Goal: Information Seeking & Learning: Learn about a topic

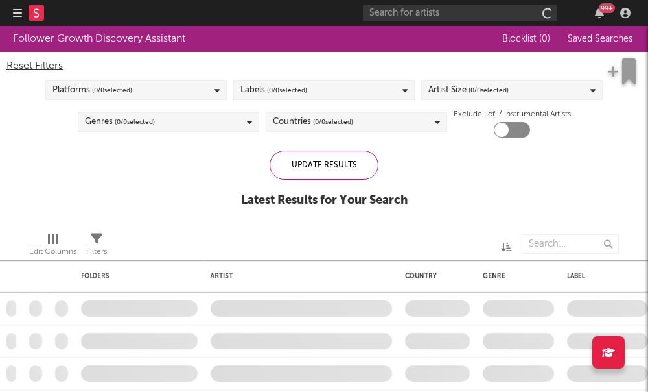
checkbox input "true"
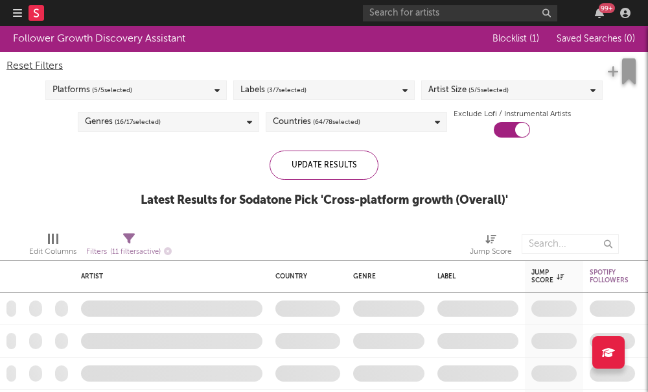
click at [289, 91] on span "( 3 / 7 selected)" at bounding box center [287, 90] width 40 height 16
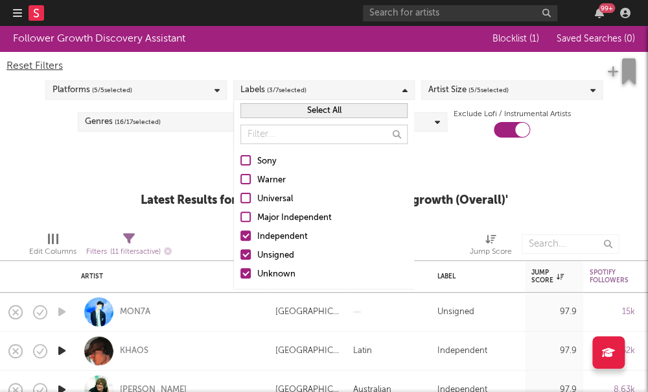
click at [513, 90] on div "Artist Size ( 5 / 5 selected)" at bounding box center [512, 89] width 182 height 19
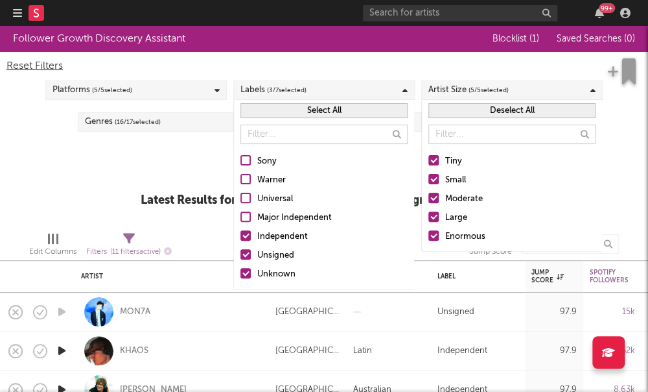
click at [432, 202] on div at bounding box center [434, 198] width 10 height 10
click at [429, 202] on input "Moderate" at bounding box center [429, 199] width 0 height 16
click at [430, 233] on div at bounding box center [434, 235] width 10 height 10
click at [429, 233] on input "Enormous" at bounding box center [429, 237] width 0 height 16
click at [432, 222] on label "Large" at bounding box center [512, 218] width 167 height 16
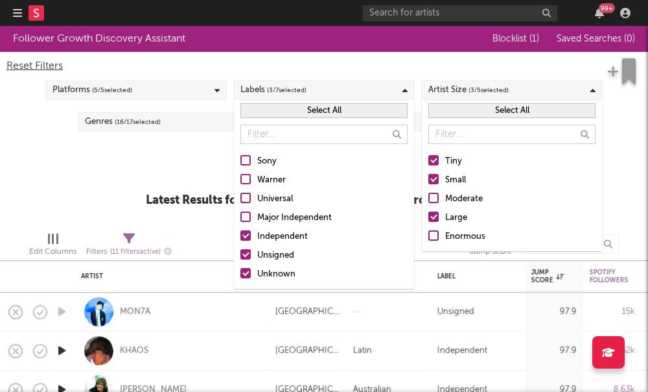
click at [429, 222] on input "Large" at bounding box center [429, 218] width 0 height 16
click at [156, 180] on div "Update Results Latest Results for Your Search ' Cross-platform growth (Overall)…" at bounding box center [324, 185] width 357 height 71
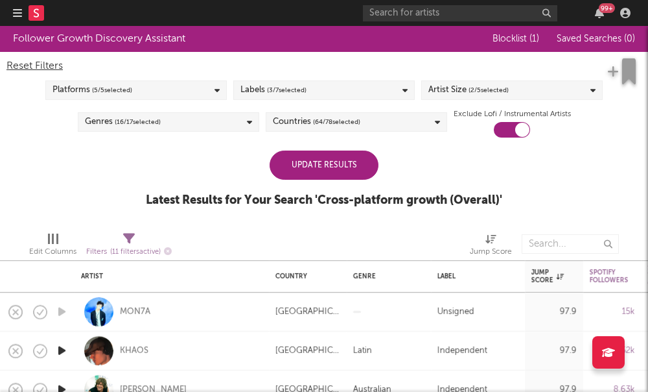
click at [340, 122] on span "( 64 / 78 selected)" at bounding box center [336, 122] width 47 height 16
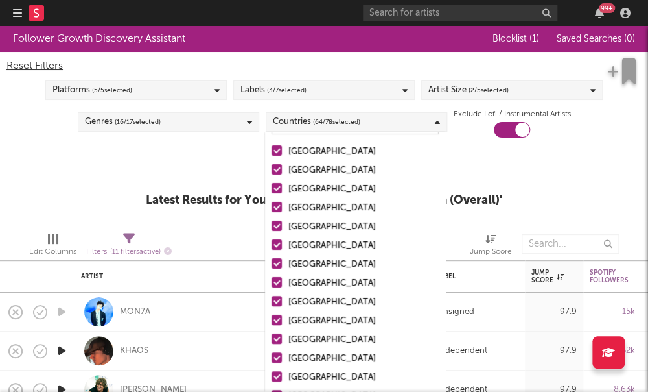
scroll to position [43, 0]
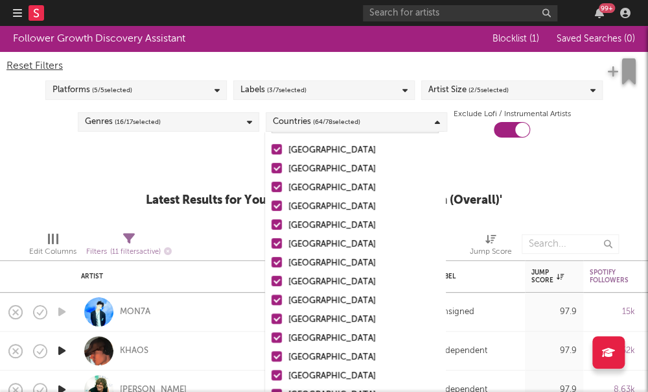
click at [282, 173] on label "Australia" at bounding box center [355, 169] width 167 height 16
click at [272, 173] on input "Australia" at bounding box center [272, 169] width 0 height 16
click at [276, 169] on div at bounding box center [277, 168] width 10 height 10
click at [272, 169] on input "Australia" at bounding box center [272, 169] width 0 height 16
click at [277, 171] on div at bounding box center [277, 168] width 10 height 10
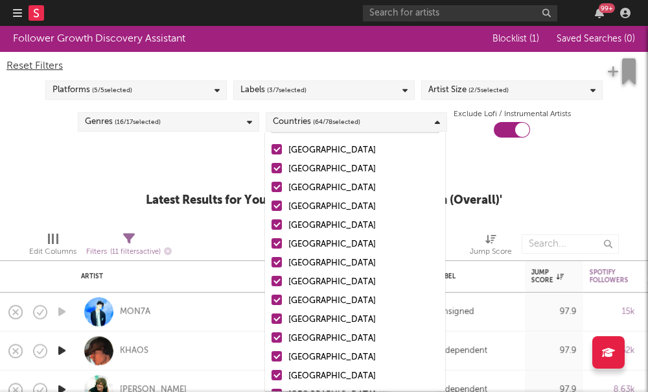
click at [272, 171] on input "Australia" at bounding box center [272, 169] width 0 height 16
click at [278, 171] on div at bounding box center [277, 168] width 10 height 10
click at [272, 171] on input "Australia" at bounding box center [272, 169] width 0 height 16
click at [277, 208] on div at bounding box center [277, 205] width 10 height 10
click at [272, 208] on input "[GEOGRAPHIC_DATA]" at bounding box center [272, 207] width 0 height 16
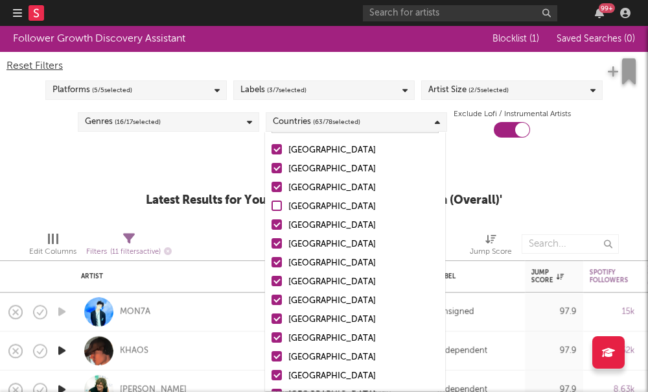
click at [279, 204] on div at bounding box center [277, 205] width 10 height 10
click at [272, 204] on input "[GEOGRAPHIC_DATA]" at bounding box center [272, 207] width 0 height 16
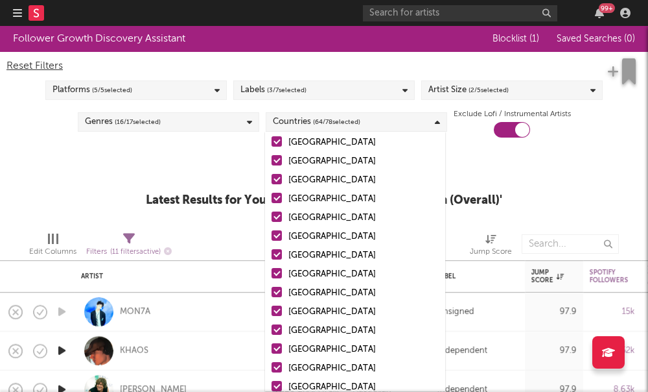
click at [279, 220] on div at bounding box center [277, 216] width 10 height 10
click at [272, 220] on input "Belgium" at bounding box center [272, 218] width 0 height 16
click at [274, 238] on div at bounding box center [277, 235] width 10 height 10
click at [272, 238] on input "France" at bounding box center [272, 237] width 0 height 16
click at [280, 220] on div at bounding box center [277, 216] width 10 height 10
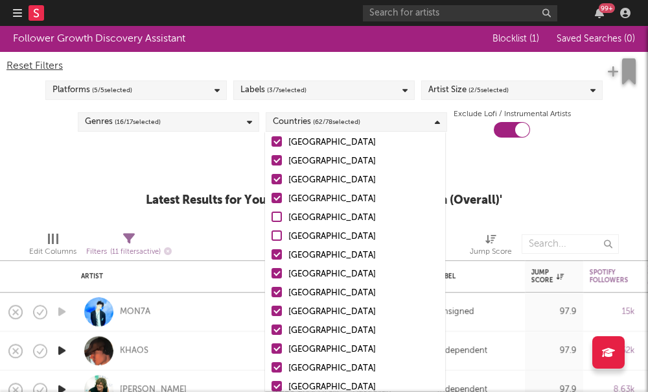
click at [272, 220] on input "Belgium" at bounding box center [272, 218] width 0 height 16
click at [280, 237] on div at bounding box center [277, 235] width 10 height 10
click at [272, 237] on input "France" at bounding box center [272, 237] width 0 height 16
click at [277, 217] on div at bounding box center [277, 216] width 10 height 10
click at [272, 217] on input "Belgium" at bounding box center [272, 218] width 0 height 16
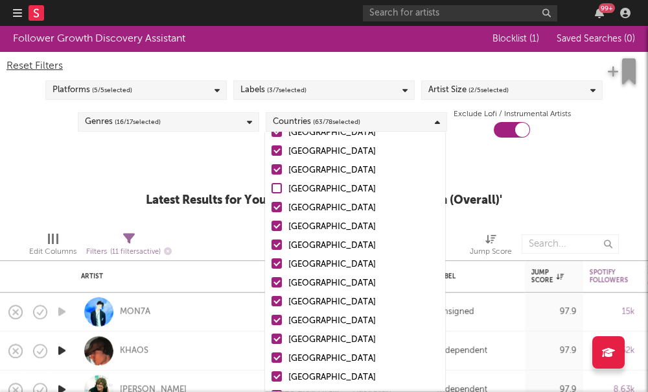
scroll to position [133, 0]
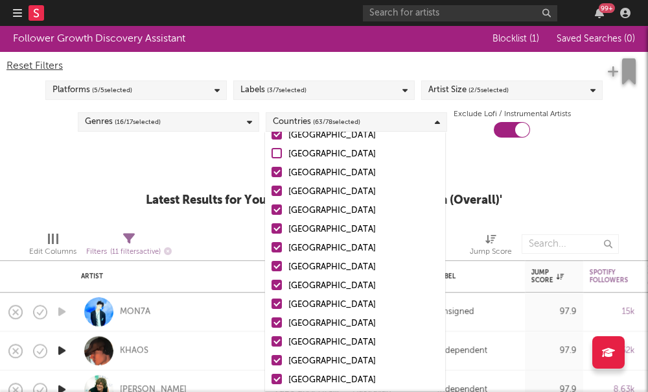
click at [279, 211] on div at bounding box center [277, 209] width 10 height 10
click at [272, 211] on input "Austria" at bounding box center [272, 211] width 0 height 16
click at [280, 225] on div at bounding box center [277, 228] width 10 height 10
click at [272, 225] on input "Switzerland" at bounding box center [272, 230] width 0 height 16
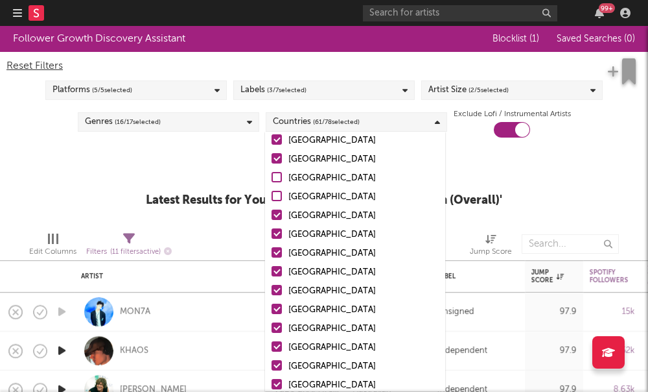
scroll to position [193, 0]
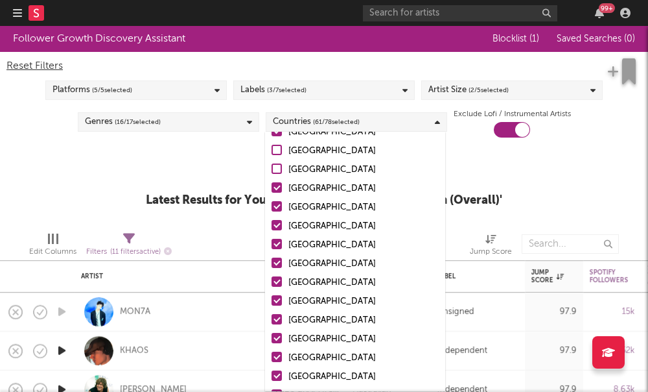
click at [278, 283] on div at bounding box center [277, 281] width 10 height 10
click at [272, 283] on input "Spain" at bounding box center [272, 283] width 0 height 16
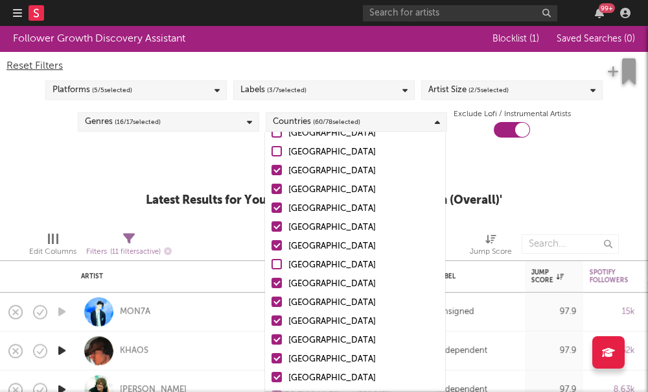
scroll to position [212, 0]
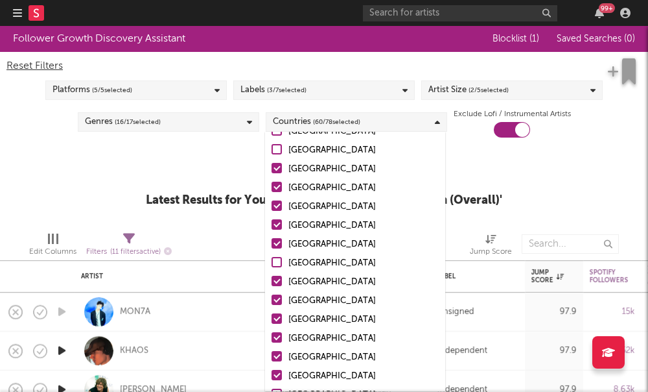
click at [281, 270] on label "Spain" at bounding box center [355, 263] width 167 height 16
click at [272, 270] on input "Spain" at bounding box center [272, 263] width 0 height 16
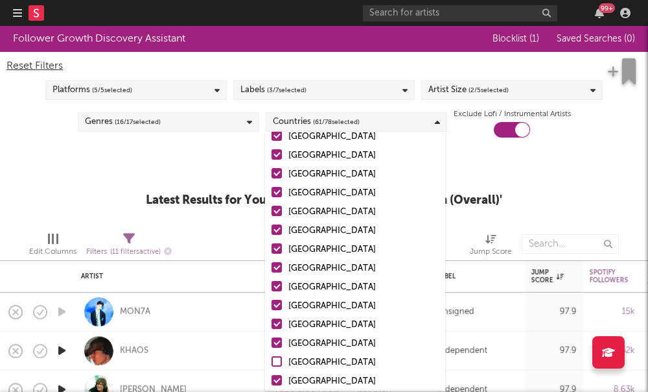
scroll to position [261, 0]
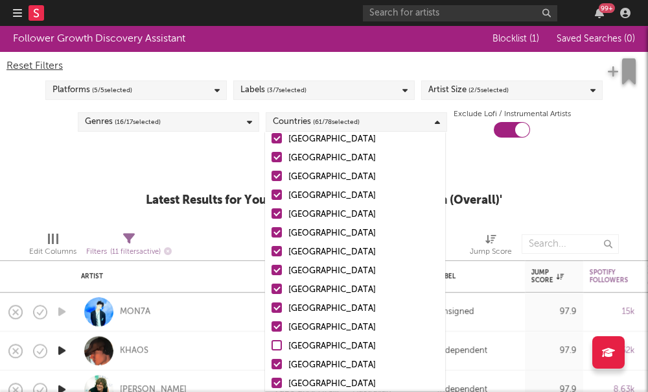
click at [274, 253] on div at bounding box center [277, 251] width 10 height 10
click at [272, 253] on input "Russia" at bounding box center [272, 252] width 0 height 16
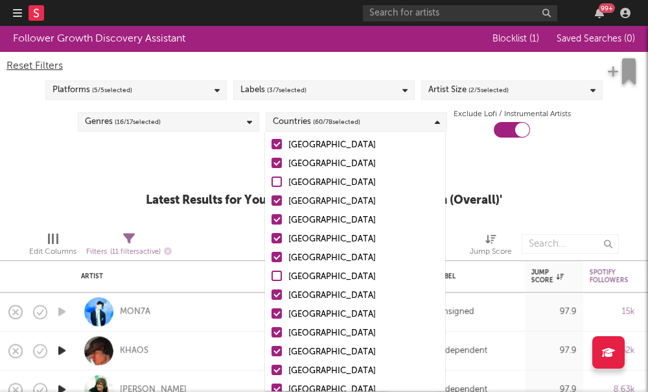
scroll to position [336, 0]
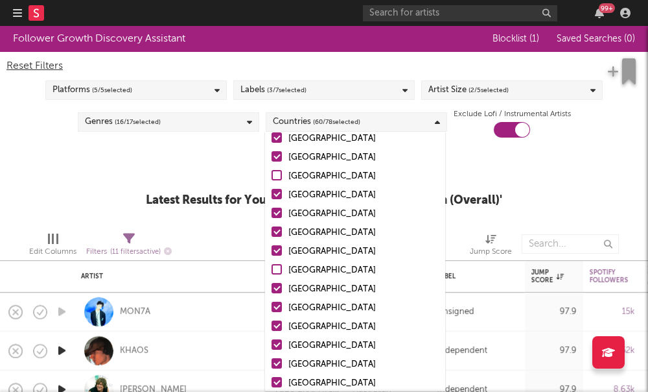
click at [278, 213] on div at bounding box center [277, 212] width 10 height 10
click at [272, 213] on input "Taiwan" at bounding box center [272, 214] width 0 height 16
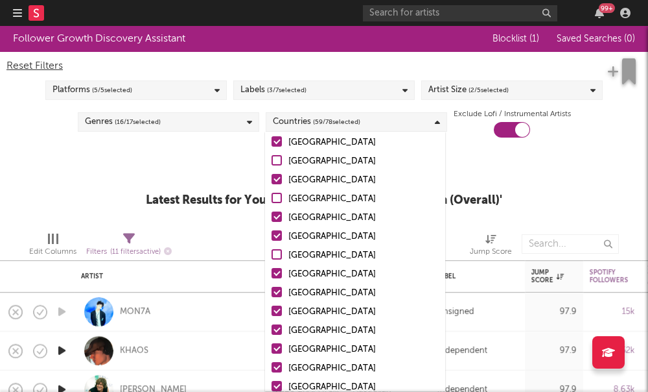
scroll to position [351, 0]
click at [274, 220] on div at bounding box center [277, 216] width 10 height 10
click at [272, 220] on input "Hong Kong" at bounding box center [272, 218] width 0 height 16
click at [277, 241] on label "South Korea" at bounding box center [355, 237] width 167 height 16
click at [272, 241] on input "South Korea" at bounding box center [272, 237] width 0 height 16
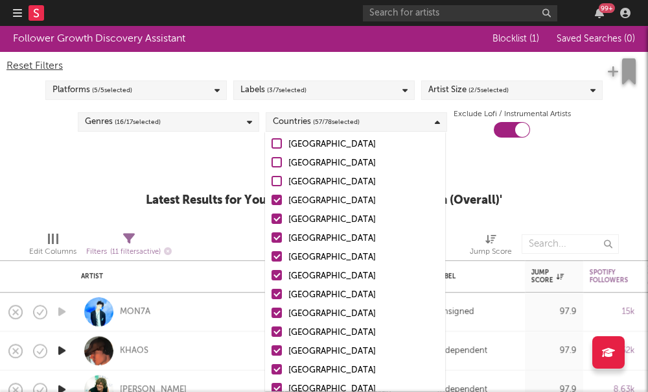
scroll to position [445, 0]
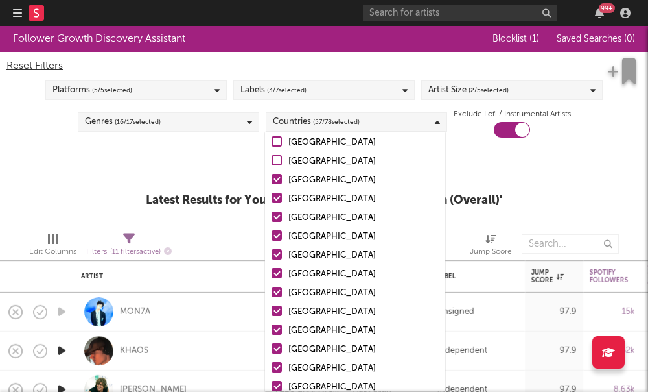
click at [279, 221] on div at bounding box center [277, 216] width 10 height 10
click at [272, 221] on input "Japan" at bounding box center [272, 218] width 0 height 16
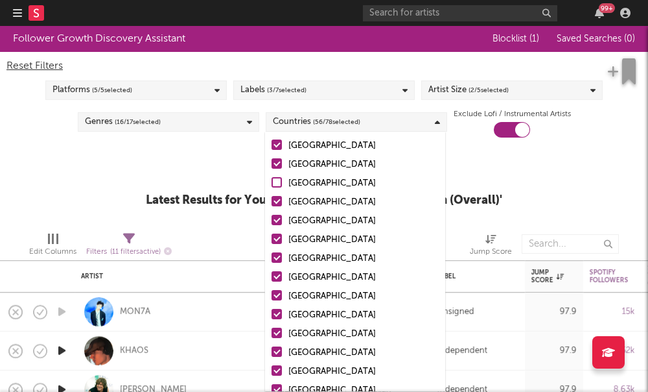
click at [277, 196] on div at bounding box center [277, 201] width 10 height 10
click at [272, 196] on input "India" at bounding box center [272, 203] width 0 height 16
click at [276, 228] on label "Turkey" at bounding box center [355, 221] width 167 height 16
click at [272, 228] on input "Turkey" at bounding box center [272, 221] width 0 height 16
click at [279, 257] on div at bounding box center [277, 257] width 10 height 10
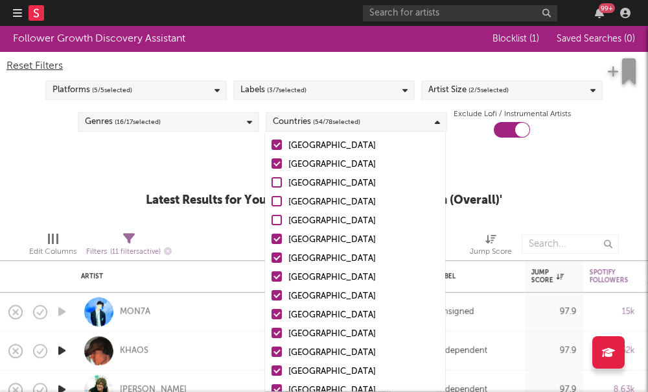
click at [272, 257] on input "Poland" at bounding box center [272, 259] width 0 height 16
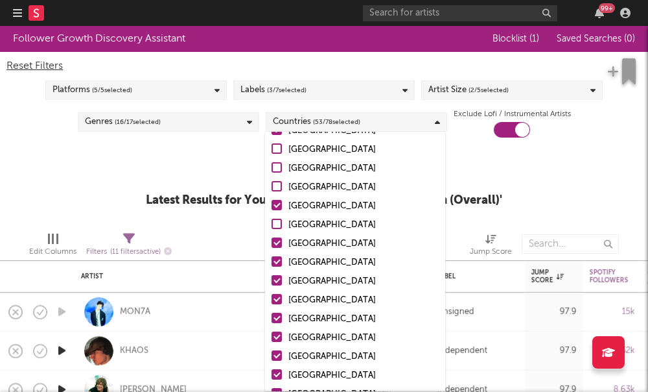
scroll to position [522, 0]
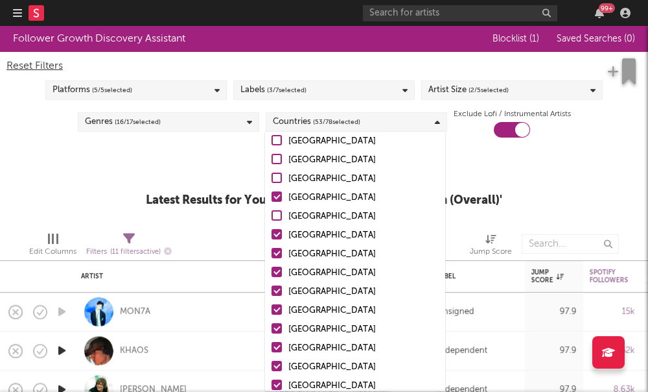
click at [277, 227] on div "United States Australia Canada United Kingdom Germany Belgium France Netherland…" at bounding box center [355, 395] width 180 height 1476
click at [278, 237] on div at bounding box center [277, 234] width 10 height 10
click at [272, 237] on input "Colombia" at bounding box center [272, 236] width 0 height 16
click at [278, 276] on div at bounding box center [277, 271] width 10 height 10
click at [272, 276] on input "South Africa" at bounding box center [272, 273] width 0 height 16
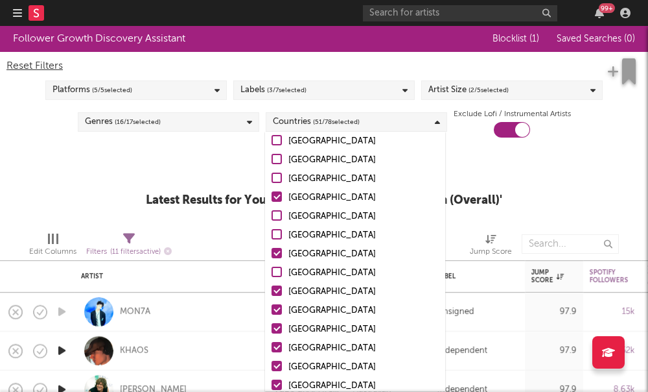
scroll to position [598, 0]
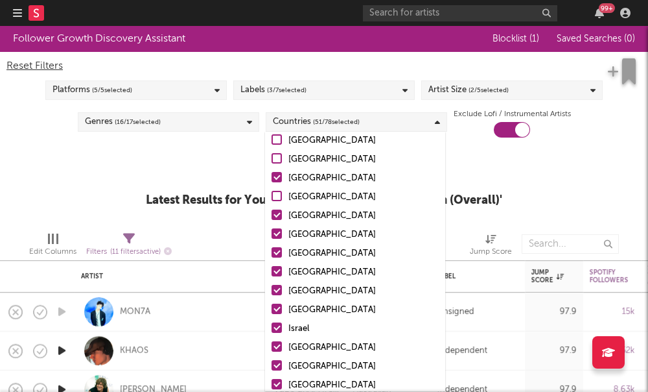
click at [279, 213] on div at bounding box center [277, 214] width 10 height 10
click at [272, 213] on input "Philippines" at bounding box center [272, 216] width 0 height 16
click at [277, 233] on div at bounding box center [277, 233] width 10 height 10
click at [272, 233] on input "Portugal" at bounding box center [272, 235] width 0 height 16
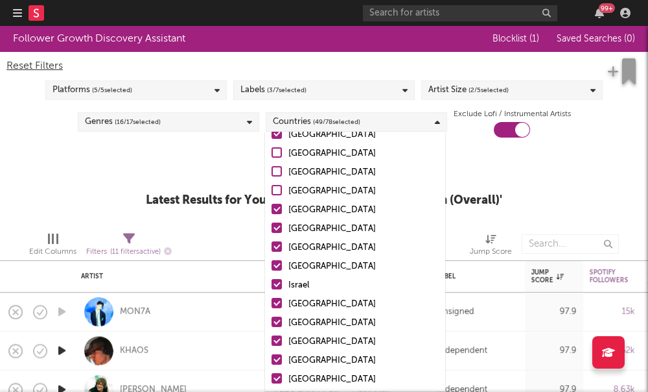
scroll to position [644, 0]
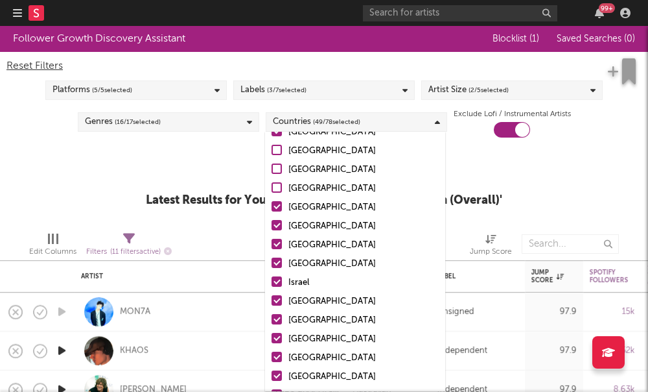
click at [277, 210] on div at bounding box center [277, 206] width 10 height 10
click at [272, 210] on input "New Zealand" at bounding box center [272, 208] width 0 height 16
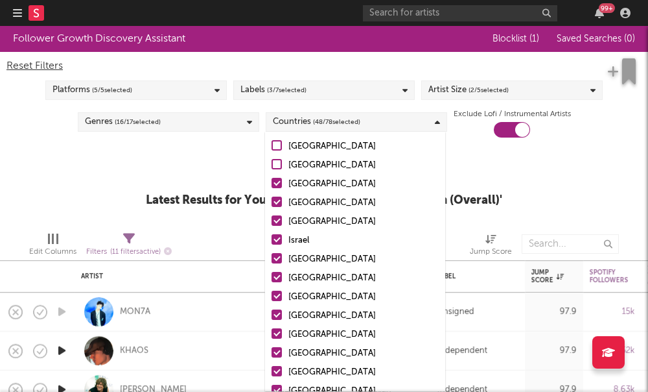
scroll to position [703, 0]
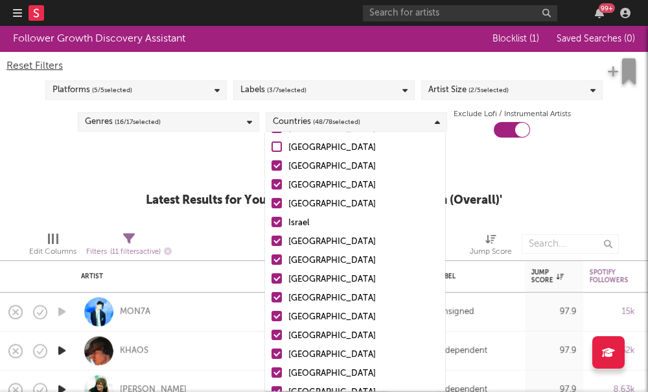
click at [279, 230] on label "Israel" at bounding box center [355, 223] width 167 height 16
click at [272, 230] on input "Israel" at bounding box center [272, 223] width 0 height 16
click at [276, 241] on div at bounding box center [277, 240] width 10 height 10
click at [272, 241] on input "Peru" at bounding box center [272, 242] width 0 height 16
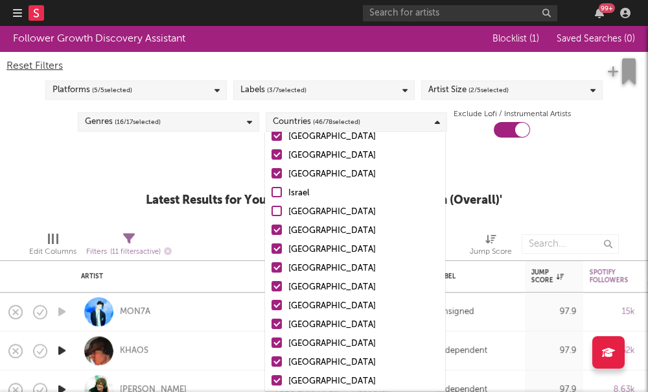
click at [278, 176] on div at bounding box center [277, 173] width 10 height 10
click at [272, 176] on input "Czech Republic" at bounding box center [272, 175] width 0 height 16
click at [282, 153] on div at bounding box center [277, 154] width 10 height 10
click at [272, 153] on input "Hungary" at bounding box center [272, 156] width 0 height 16
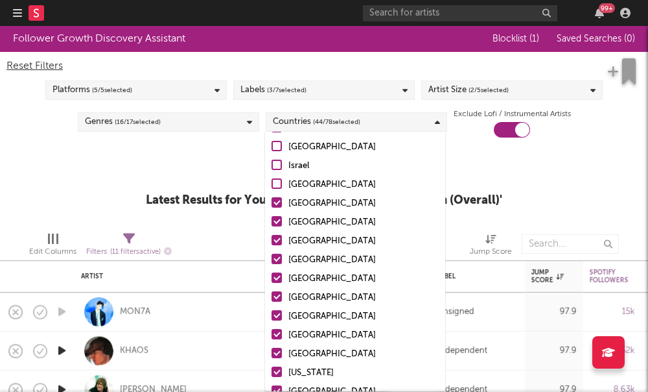
click at [277, 203] on div at bounding box center [277, 202] width 10 height 10
click at [272, 203] on input "Thailand" at bounding box center [272, 204] width 0 height 16
click at [281, 224] on div at bounding box center [277, 221] width 10 height 10
click at [272, 224] on input "Malaysia" at bounding box center [272, 223] width 0 height 16
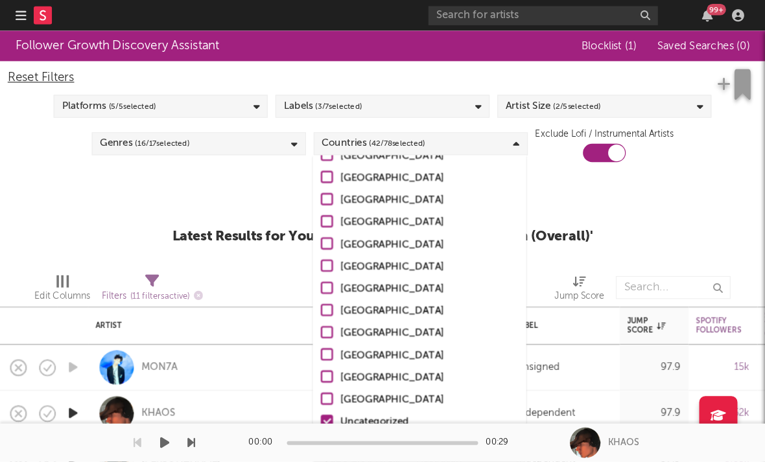
scroll to position [1264, 0]
click at [277, 361] on div at bounding box center [277, 356] width 10 height 10
click at [272, 361] on input "Uncategorized" at bounding box center [272, 358] width 0 height 16
click at [277, 379] on div at bounding box center [277, 375] width 10 height 10
click at [272, 379] on input "Other" at bounding box center [272, 377] width 0 height 16
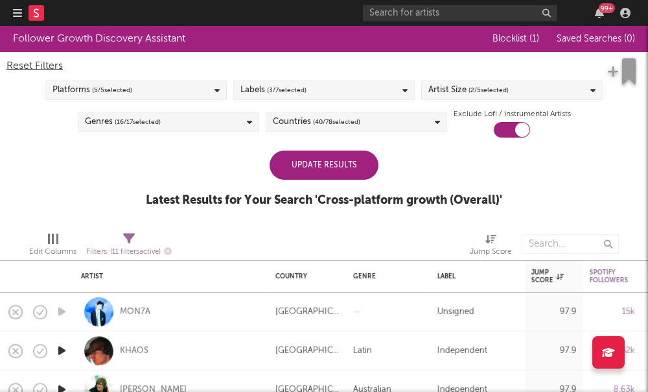
click at [167, 161] on div "Update Results Latest Results for Your Search ' Cross-platform growth (Overall)…" at bounding box center [324, 185] width 357 height 71
click at [279, 171] on div "Update Results" at bounding box center [324, 164] width 109 height 29
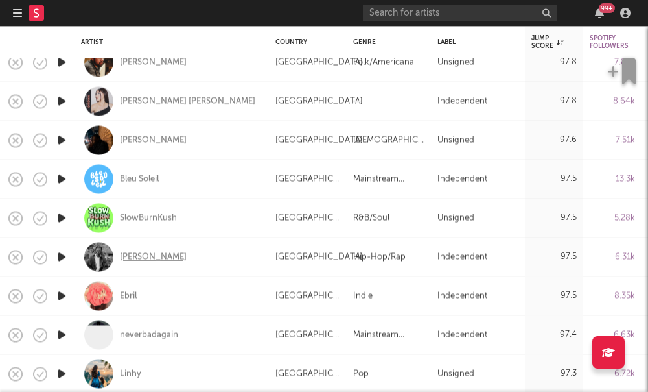
click at [137, 263] on div "Cameron Goode" at bounding box center [153, 257] width 67 height 12
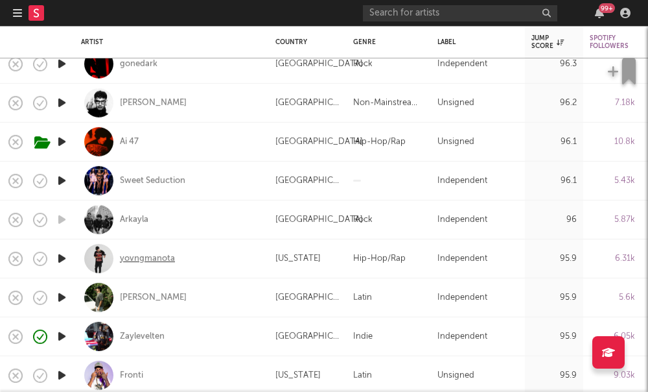
click at [148, 264] on div "yovngmanota" at bounding box center [147, 258] width 55 height 12
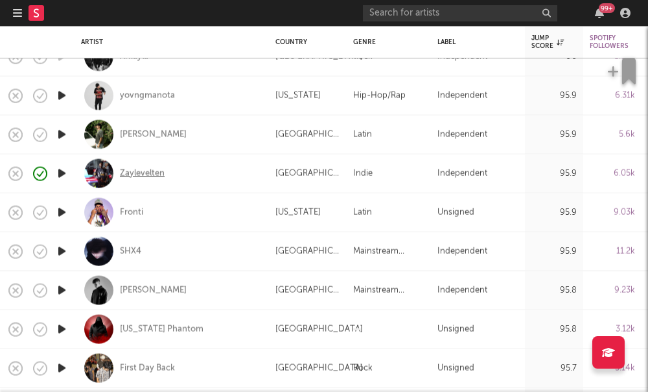
click at [139, 174] on div "Zaylevelten" at bounding box center [142, 173] width 45 height 12
click at [116, 215] on div "Fronti" at bounding box center [172, 212] width 182 height 38
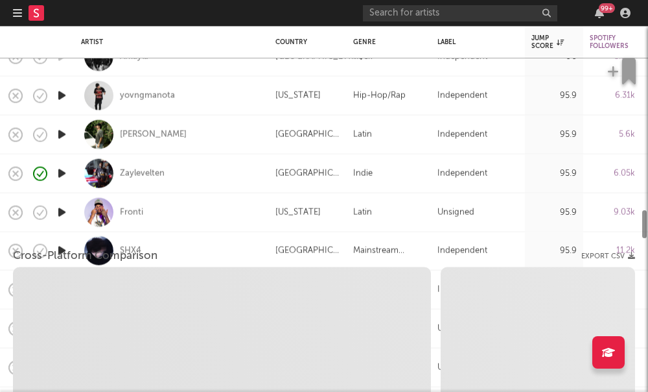
select select "1w"
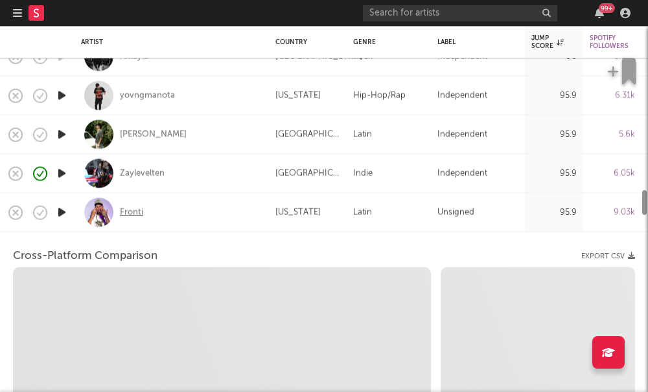
select select "6m"
click at [123, 215] on div "Fronti" at bounding box center [131, 212] width 23 height 12
select select "1m"
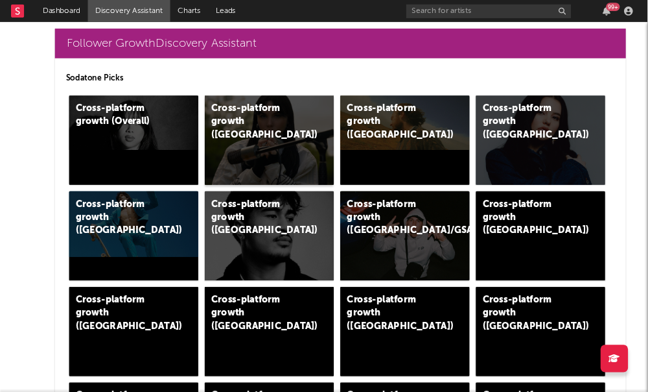
scroll to position [51, 0]
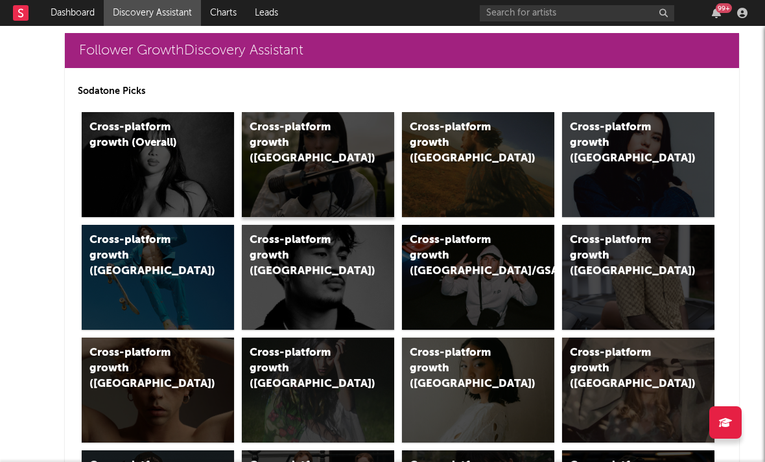
click at [302, 150] on div "Cross-platform growth (UK)" at bounding box center [305, 143] width 110 height 47
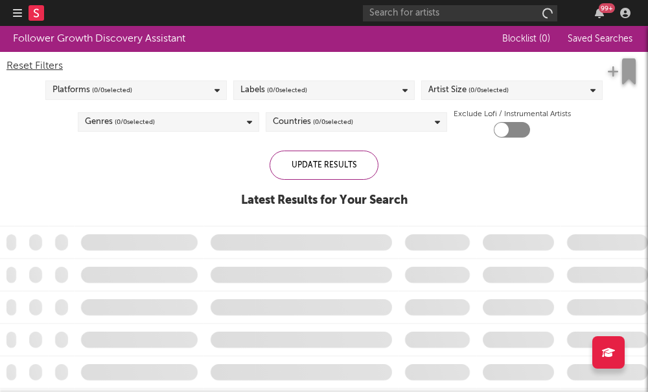
checkbox input "true"
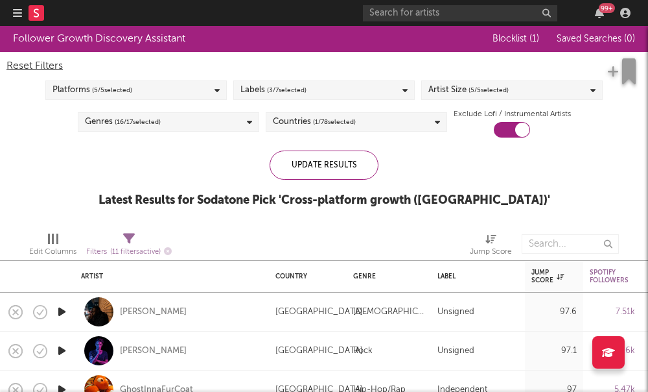
click at [277, 91] on span "( 3 / 7 selected)" at bounding box center [287, 90] width 40 height 16
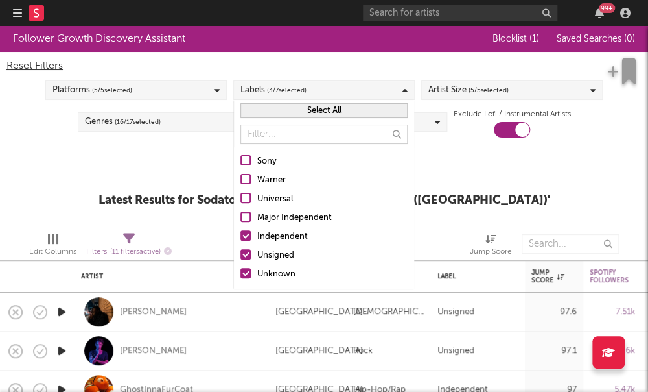
click at [119, 157] on div "Follower Growth Discovery Assistant Blocklist ( 1 ) Saved Searches ( 0 ) Reset …" at bounding box center [324, 123] width 648 height 195
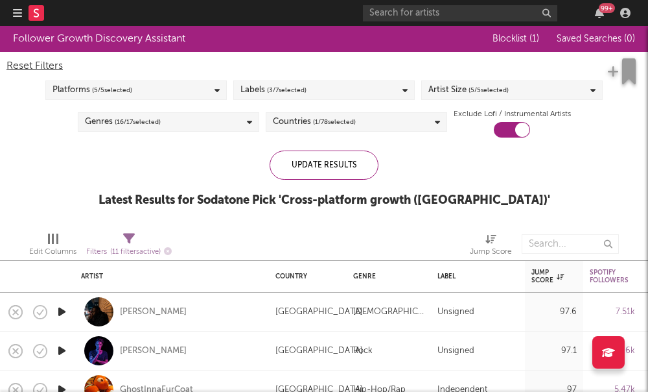
click at [159, 90] on div "Platforms ( 5 / 5 selected)" at bounding box center [136, 89] width 182 height 19
click at [436, 148] on div "Follower Growth Discovery Assistant Blocklist ( 1 ) Saved Searches ( 0 ) Reset …" at bounding box center [324, 123] width 648 height 195
click at [492, 91] on span "( 5 / 5 selected)" at bounding box center [489, 90] width 40 height 16
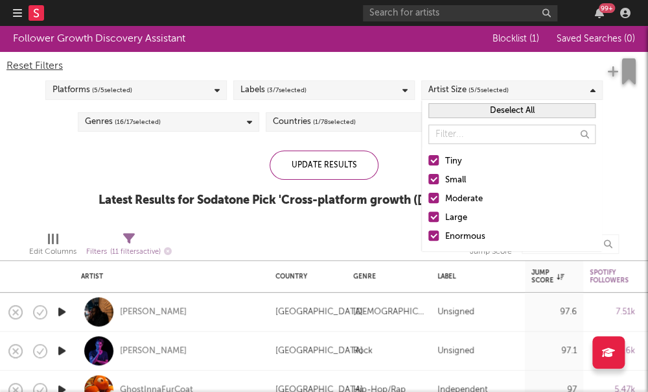
click at [435, 217] on div at bounding box center [434, 216] width 10 height 10
click at [429, 217] on input "Large" at bounding box center [429, 218] width 0 height 16
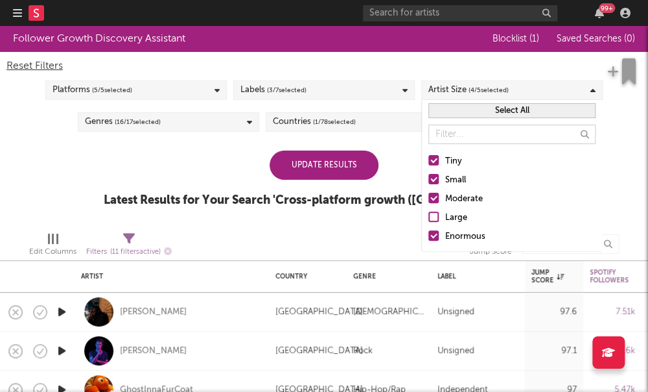
click at [435, 242] on label "Enormous" at bounding box center [512, 237] width 167 height 16
click at [429, 242] on input "Enormous" at bounding box center [429, 237] width 0 height 16
click at [429, 204] on label "Moderate" at bounding box center [512, 199] width 167 height 16
click at [429, 204] on input "Moderate" at bounding box center [429, 199] width 0 height 16
click at [436, 198] on div at bounding box center [434, 198] width 10 height 10
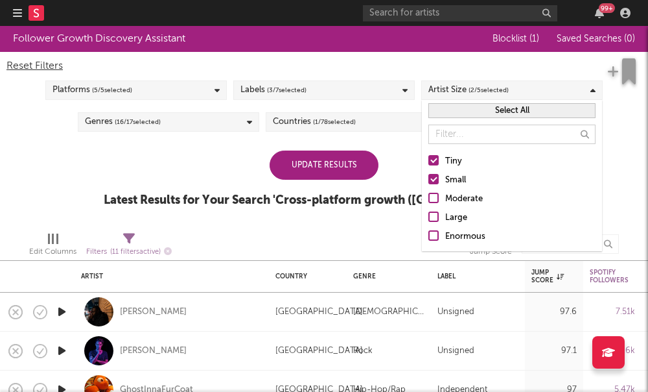
click at [429, 198] on input "Moderate" at bounding box center [429, 199] width 0 height 16
click at [291, 128] on div "Countries ( 1 / 78 selected)" at bounding box center [314, 122] width 83 height 16
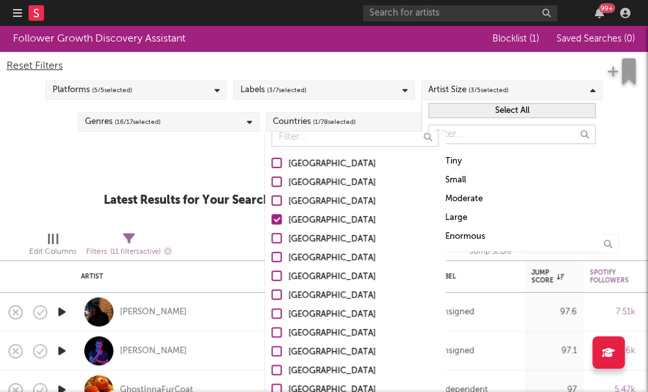
scroll to position [30, 0]
click at [194, 154] on div "Update Results Latest Results for Your Search ' Cross-platform growth (UK) '" at bounding box center [324, 185] width 441 height 71
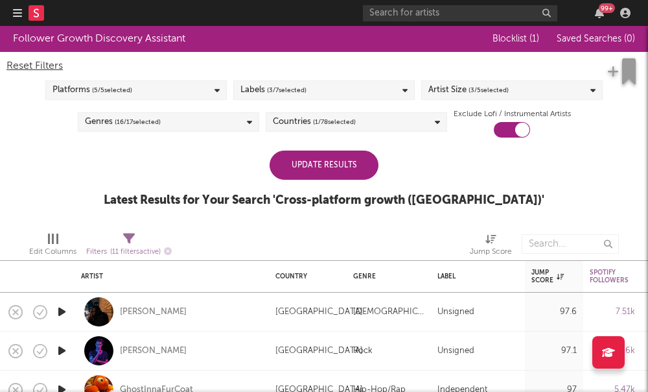
click at [467, 93] on div "Artist Size ( 3 / 5 selected)" at bounding box center [469, 90] width 80 height 16
click at [195, 167] on div "Update Results Latest Results for Your Search ' Cross-platform growth (UK) '" at bounding box center [324, 185] width 441 height 71
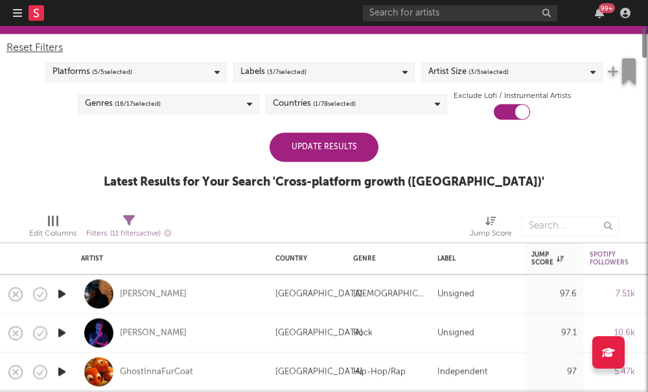
click at [278, 76] on span "( 3 / 7 selected)" at bounding box center [287, 72] width 40 height 16
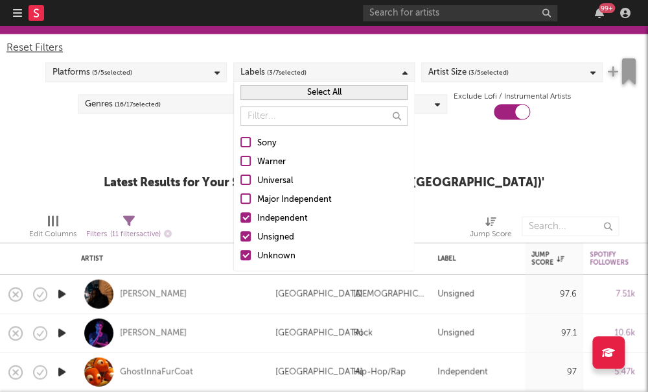
click at [135, 181] on div "Follower Growth Discovery Assistant Blocklist ( 1 ) Saved Searches ( 0 ) Reset …" at bounding box center [324, 105] width 648 height 195
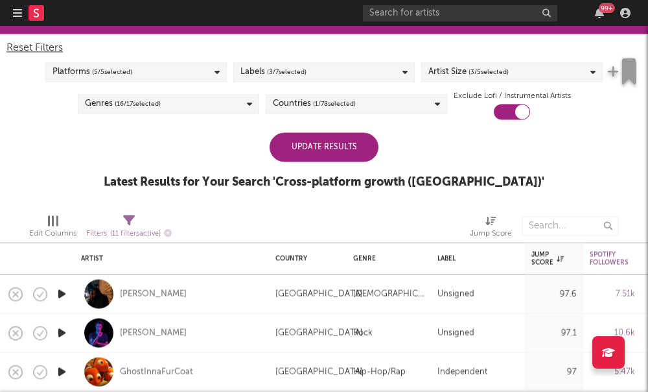
click at [185, 68] on div "Platforms ( 5 / 5 selected)" at bounding box center [136, 71] width 182 height 19
click at [12, 190] on div "Follower Growth Discovery Assistant Blocklist ( 1 ) Saved Searches ( 0 ) Reset …" at bounding box center [324, 105] width 648 height 195
click at [123, 148] on div "Follower Growth Discovery Assistant Blocklist ( 1 ) Saved Searches ( 0 ) Reset …" at bounding box center [324, 105] width 648 height 195
click at [296, 151] on div "Update Results" at bounding box center [324, 146] width 109 height 29
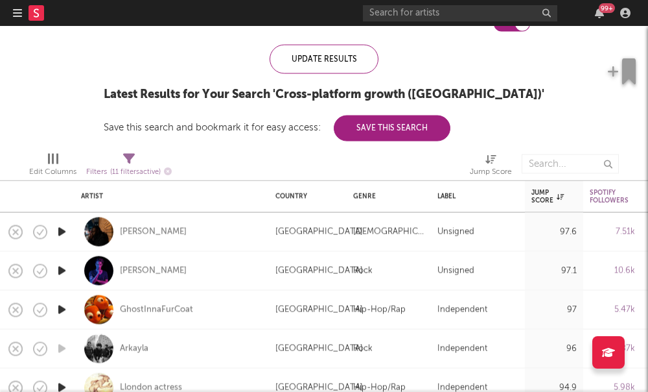
click at [137, 318] on div "GhostInnaFurCoat" at bounding box center [172, 309] width 182 height 38
select select "1w"
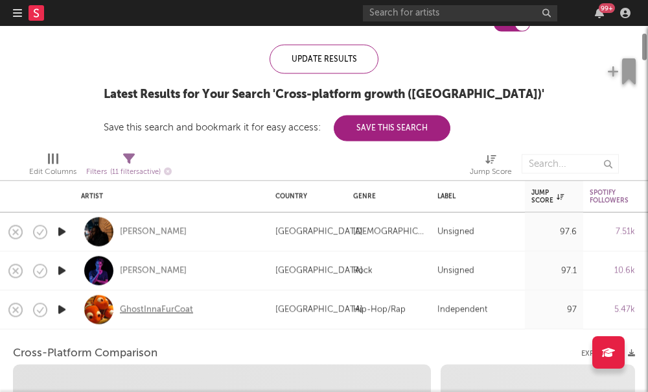
click at [132, 312] on div "GhostInnaFurCoat" at bounding box center [156, 309] width 73 height 12
select select "1w"
select select "1m"
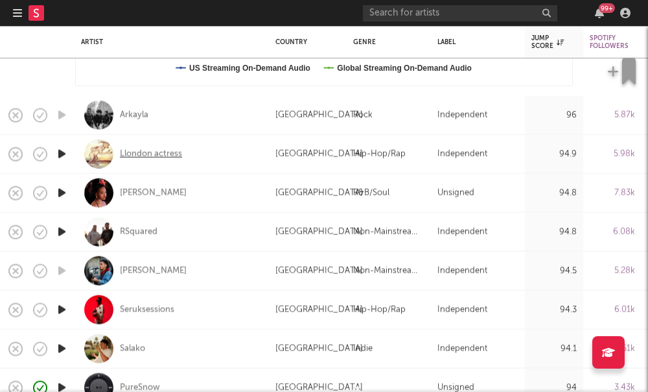
click at [134, 155] on div "Llondon actress" at bounding box center [151, 154] width 62 height 12
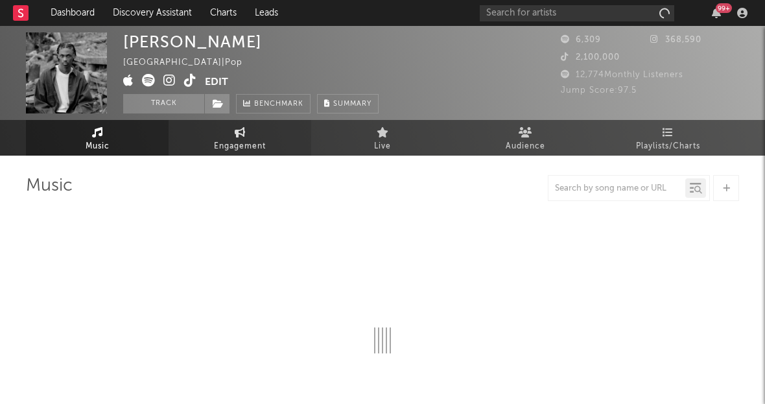
select select "6m"
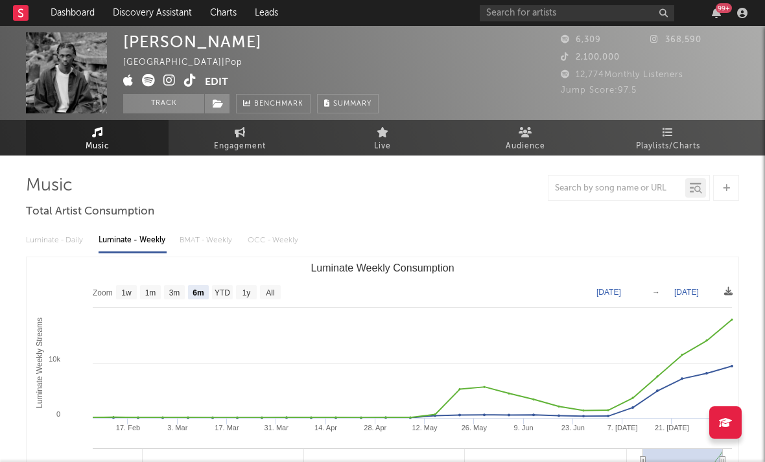
click at [166, 79] on icon at bounding box center [169, 80] width 12 height 13
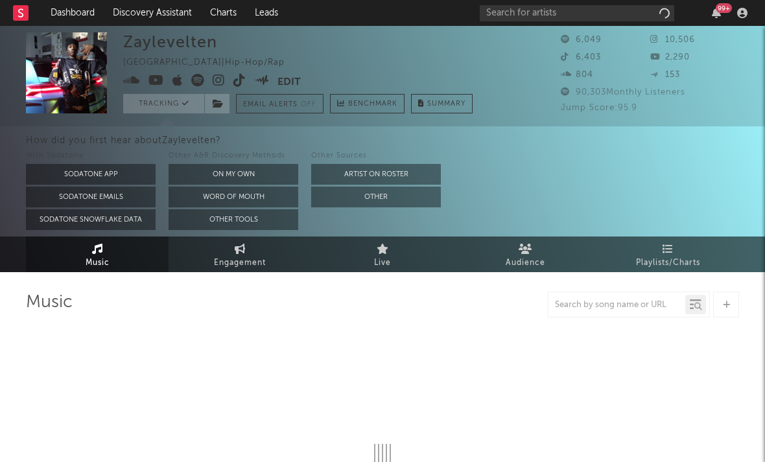
select select "1w"
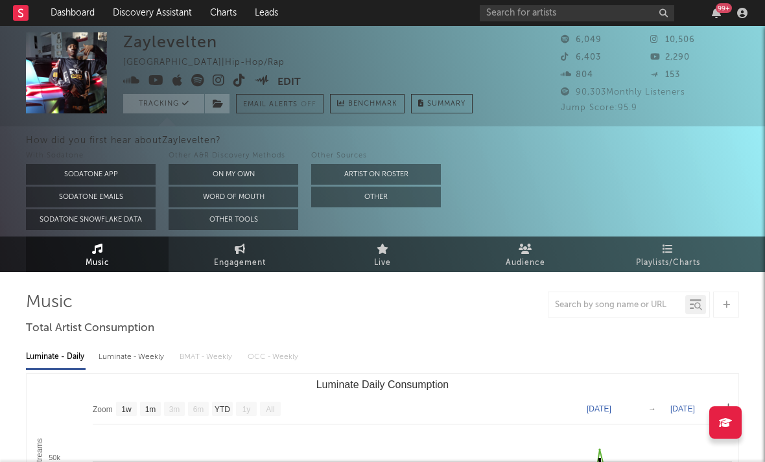
click at [220, 81] on icon at bounding box center [219, 80] width 12 height 13
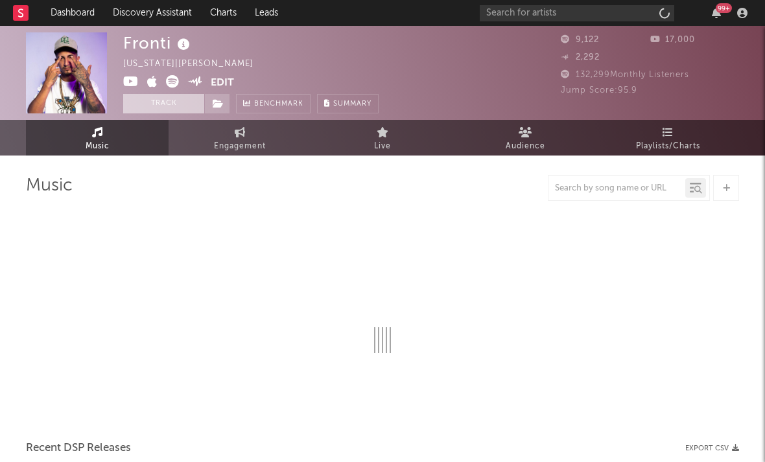
select select "6m"
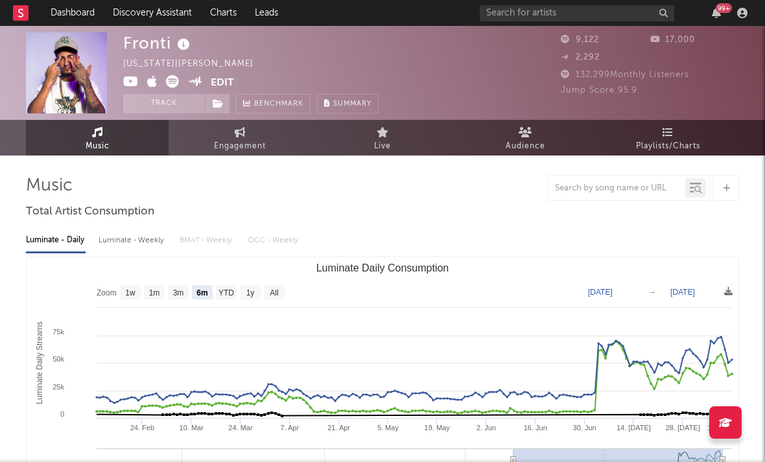
click at [167, 82] on icon at bounding box center [172, 81] width 13 height 13
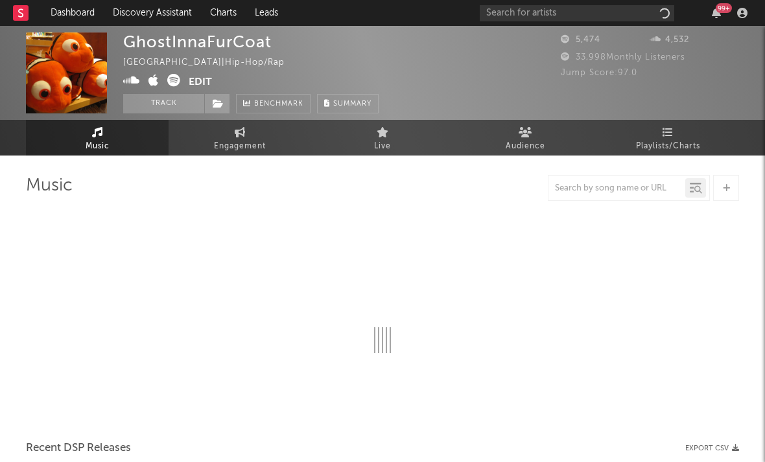
select select "1w"
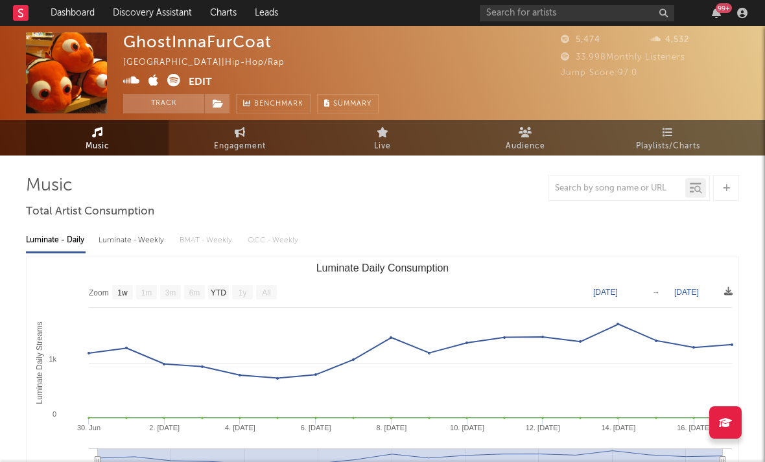
click at [172, 82] on icon at bounding box center [173, 80] width 13 height 13
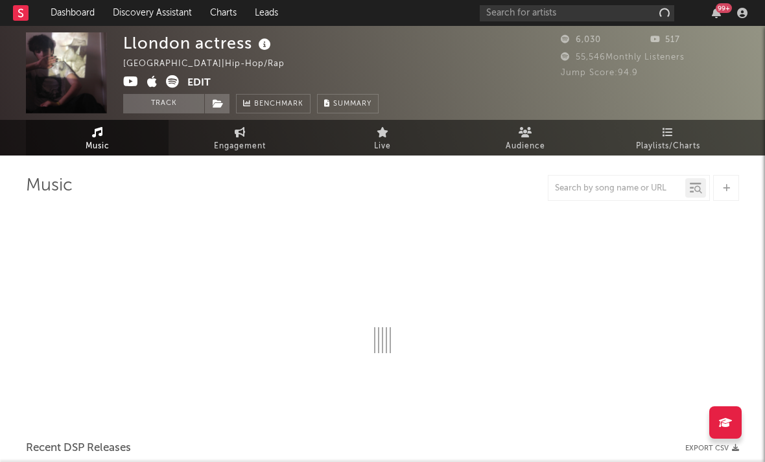
select select "1w"
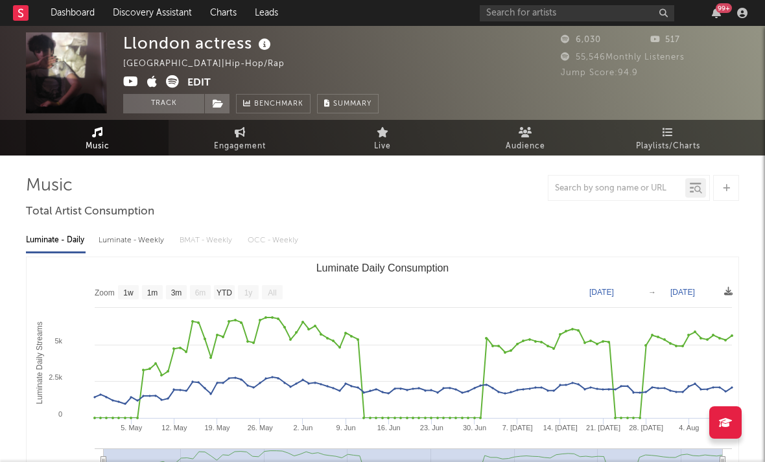
click at [167, 82] on icon at bounding box center [172, 81] width 13 height 13
click at [170, 82] on icon at bounding box center [172, 81] width 13 height 13
click at [173, 84] on icon at bounding box center [172, 81] width 13 height 13
click at [174, 82] on icon at bounding box center [172, 81] width 13 height 13
